Goal: Check status: Check status

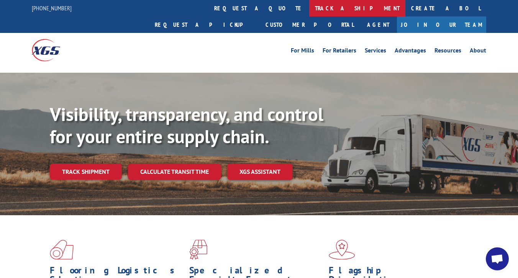
click at [309, 14] on link "track a shipment" at bounding box center [357, 8] width 96 height 16
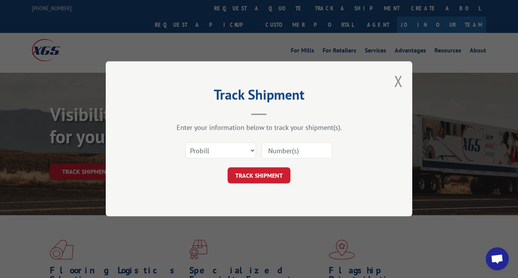
click at [299, 158] on input at bounding box center [297, 151] width 71 height 16
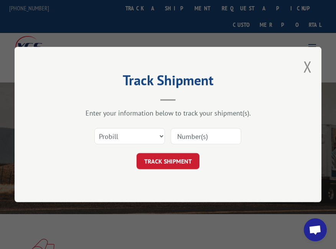
paste input "17608721"
type input "17608721"
click at [179, 158] on button "TRACK SHIPMENT" at bounding box center [167, 161] width 63 height 16
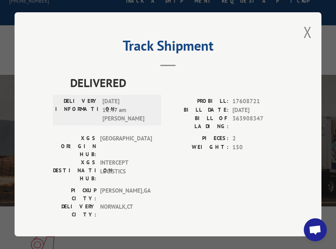
scroll to position [3, 0]
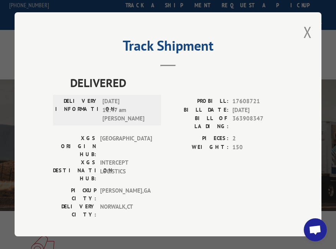
click at [308, 32] on button "Close modal" at bounding box center [307, 32] width 8 height 20
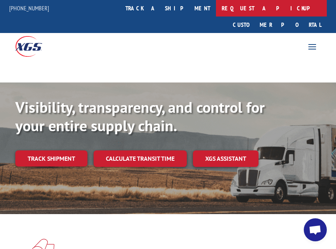
drag, startPoint x: 247, startPoint y: 5, endPoint x: 244, endPoint y: 8, distance: 4.6
click at [247, 5] on link "Request a pickup" at bounding box center [271, 8] width 111 height 16
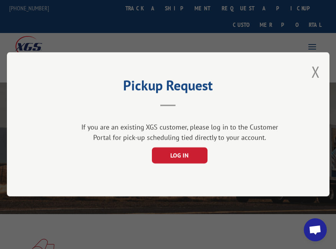
click at [321, 66] on div "Pickup Request If you are an existing XGS customer, please log in to the Custom…" at bounding box center [168, 124] width 322 height 144
click at [312, 69] on button "Close modal" at bounding box center [315, 72] width 8 height 20
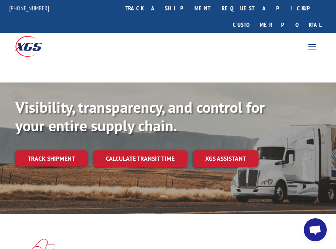
click at [176, 3] on link "track a shipment" at bounding box center [168, 8] width 96 height 16
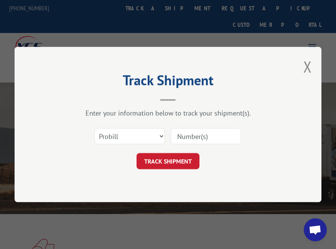
click at [204, 132] on input at bounding box center [206, 136] width 71 height 16
paste input "17608721"
type input "17608721"
click at [172, 161] on button "TRACK SHIPMENT" at bounding box center [167, 161] width 63 height 16
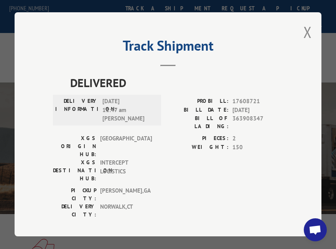
click at [304, 33] on button "Close modal" at bounding box center [307, 32] width 8 height 20
